Goal: Task Accomplishment & Management: Use online tool/utility

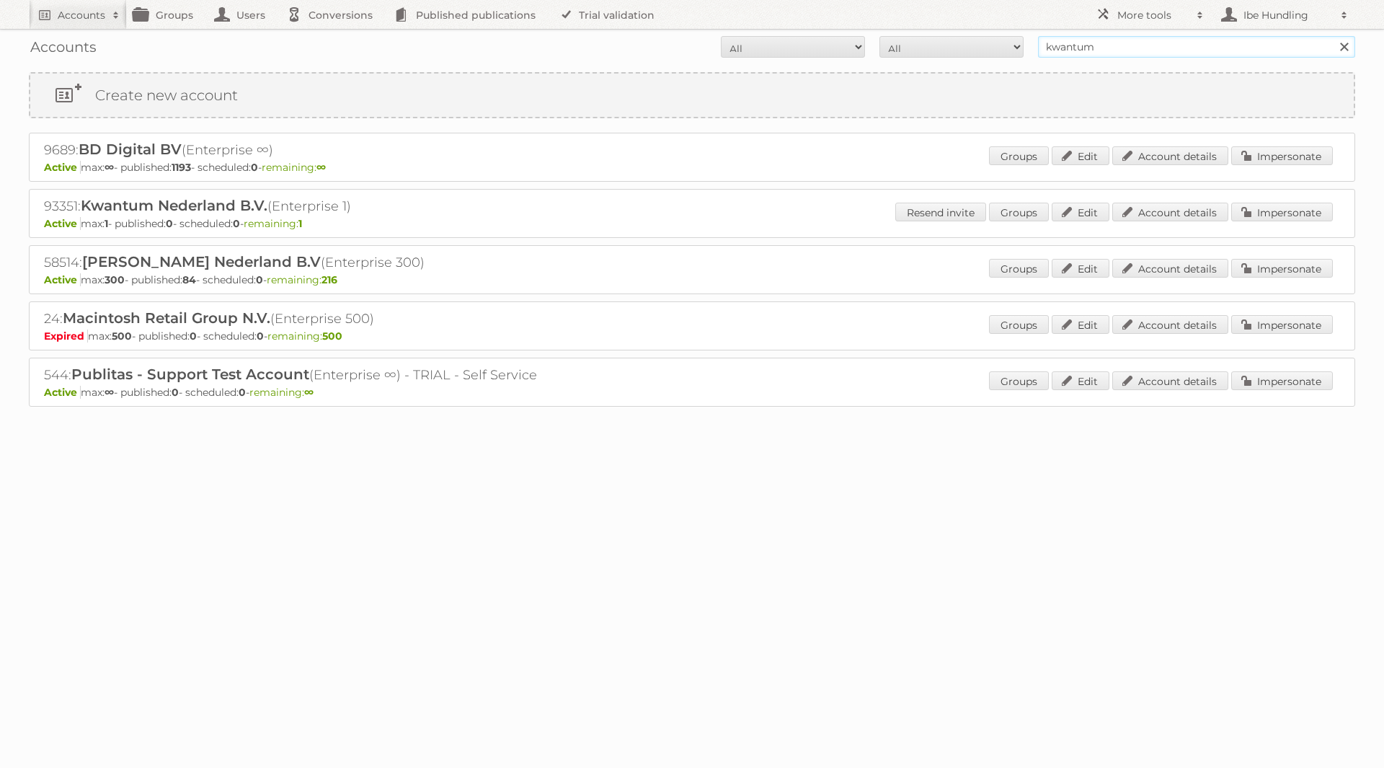
drag, startPoint x: 1100, startPoint y: 45, endPoint x: 909, endPoint y: 39, distance: 191.1
click at [913, 40] on form "All Active Expired Pending All Paid Trials Self service kwantum Search" at bounding box center [692, 47] width 1327 height 22
type input "k"
type input "g"
type input "intergamma"
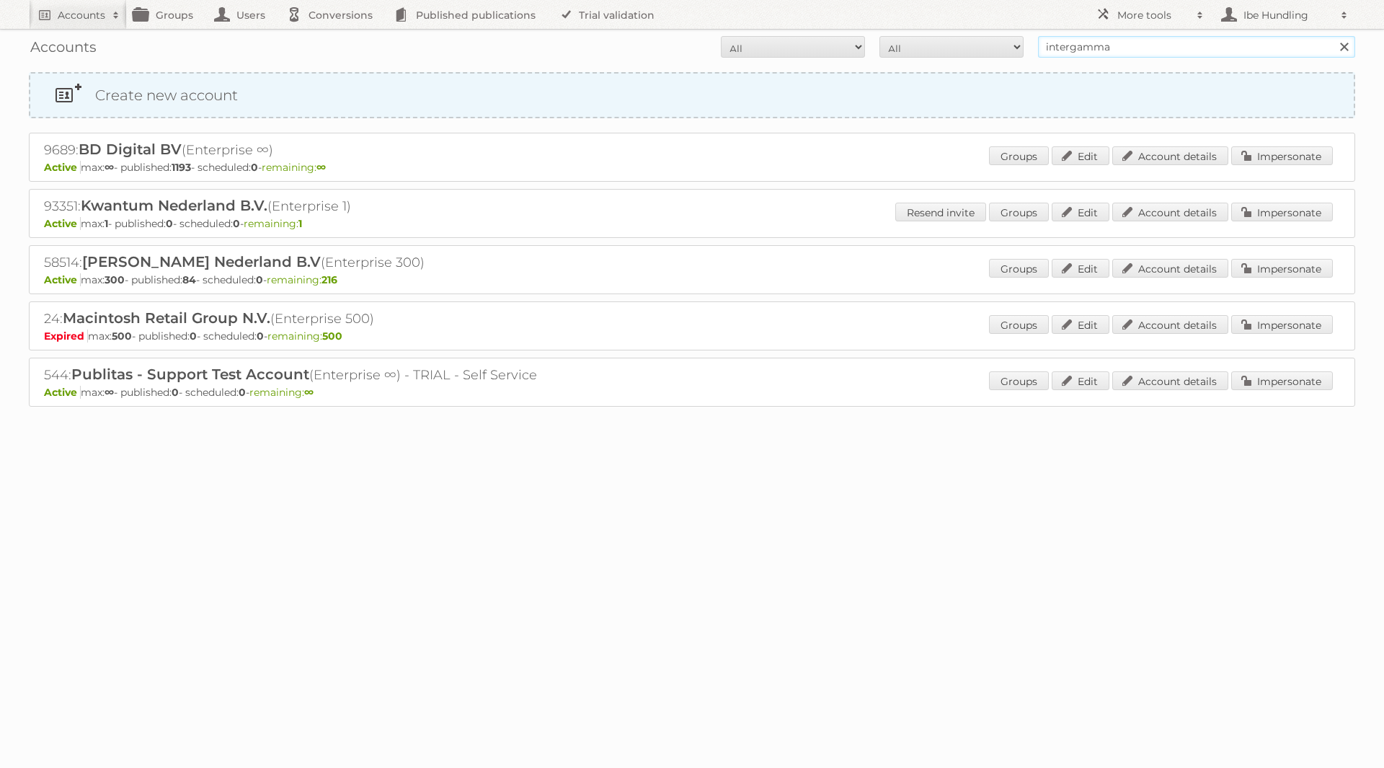
click at [1333, 36] on input "Search" at bounding box center [1344, 47] width 22 height 22
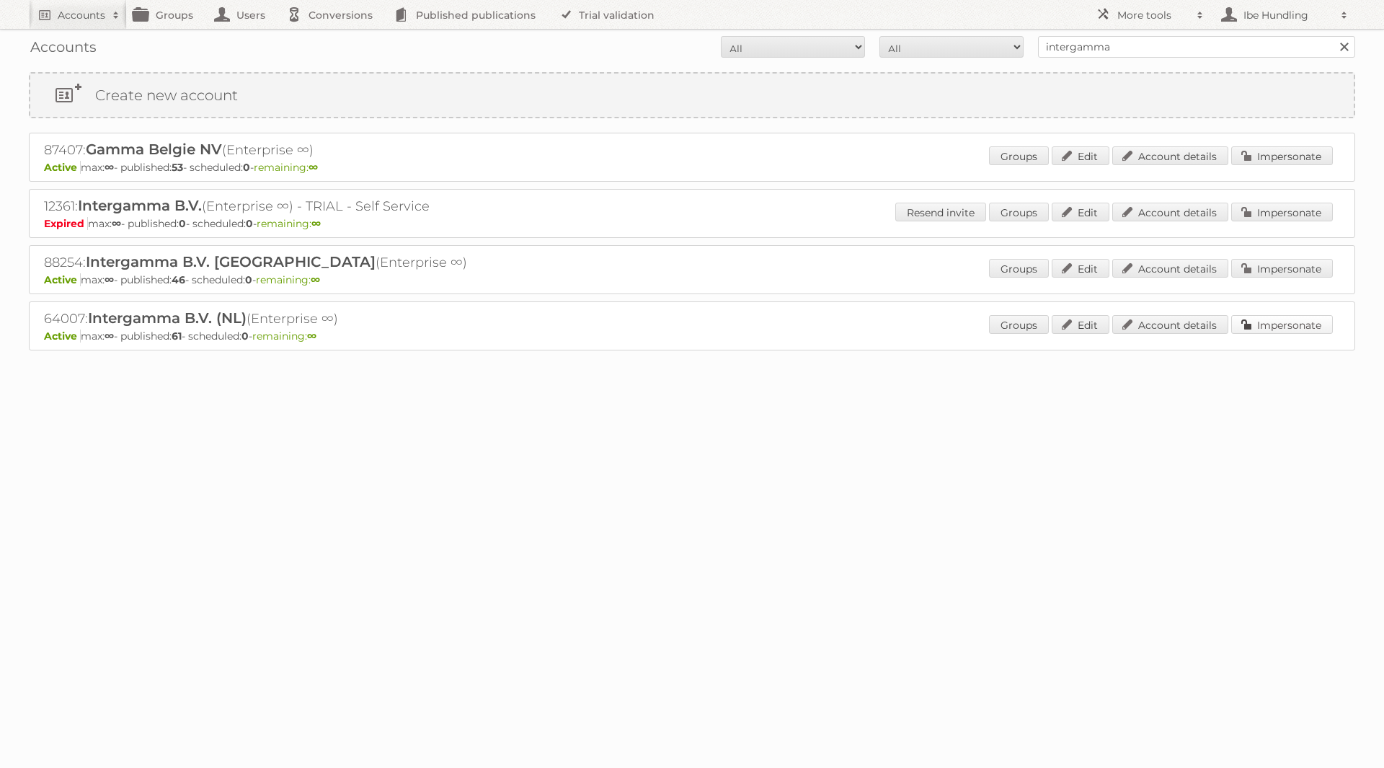
click at [1271, 327] on link "Impersonate" at bounding box center [1282, 324] width 102 height 19
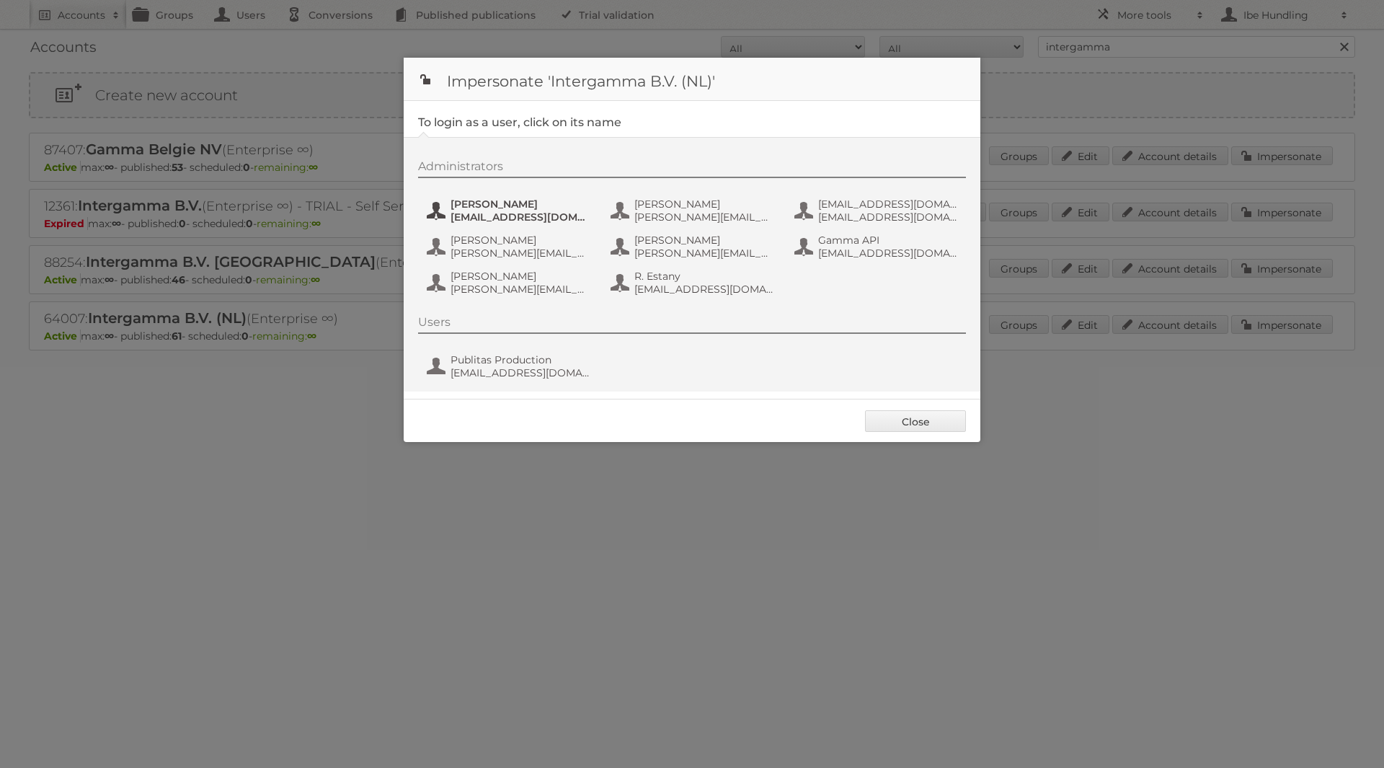
click at [504, 211] on span "[EMAIL_ADDRESS][DOMAIN_NAME]" at bounding box center [521, 217] width 140 height 13
